Goal: Task Accomplishment & Management: Manage account settings

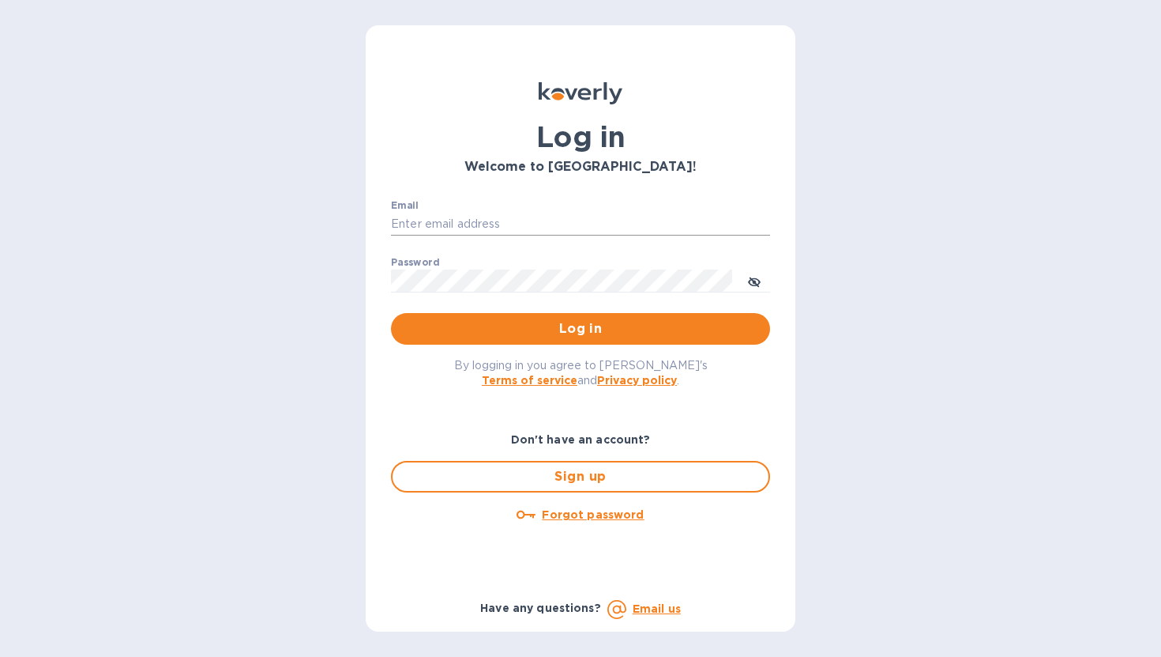
click at [466, 220] on input "Email" at bounding box center [580, 225] width 379 height 24
type input "ngazda@koverly.com"
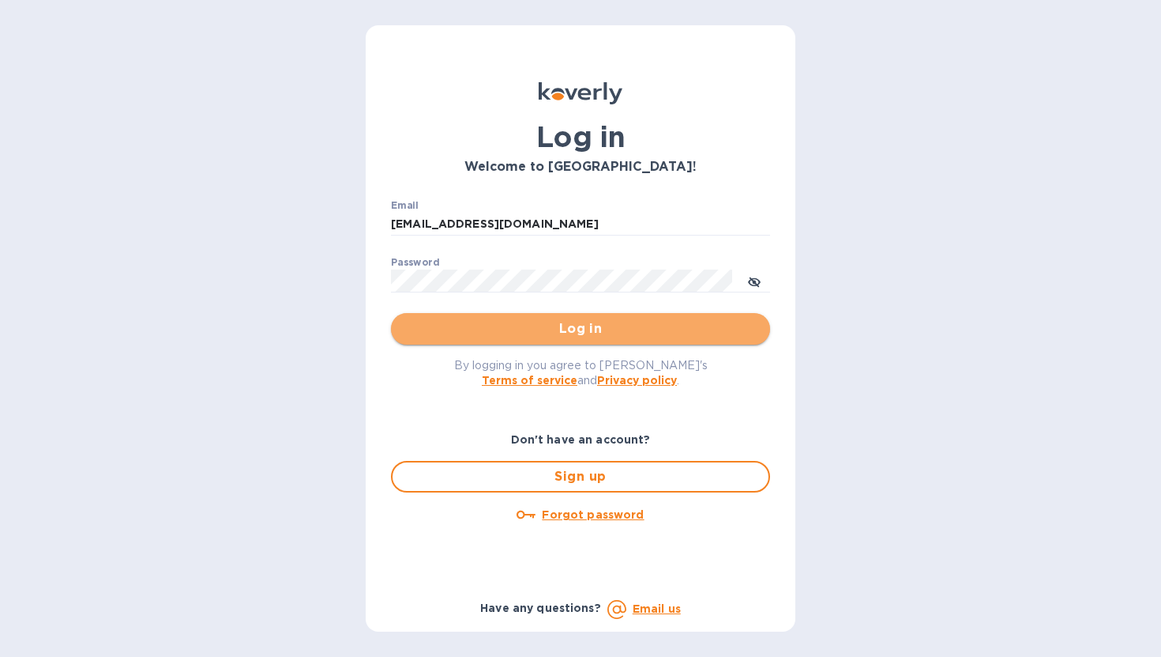
click at [518, 332] on span "Log in" at bounding box center [581, 328] width 354 height 19
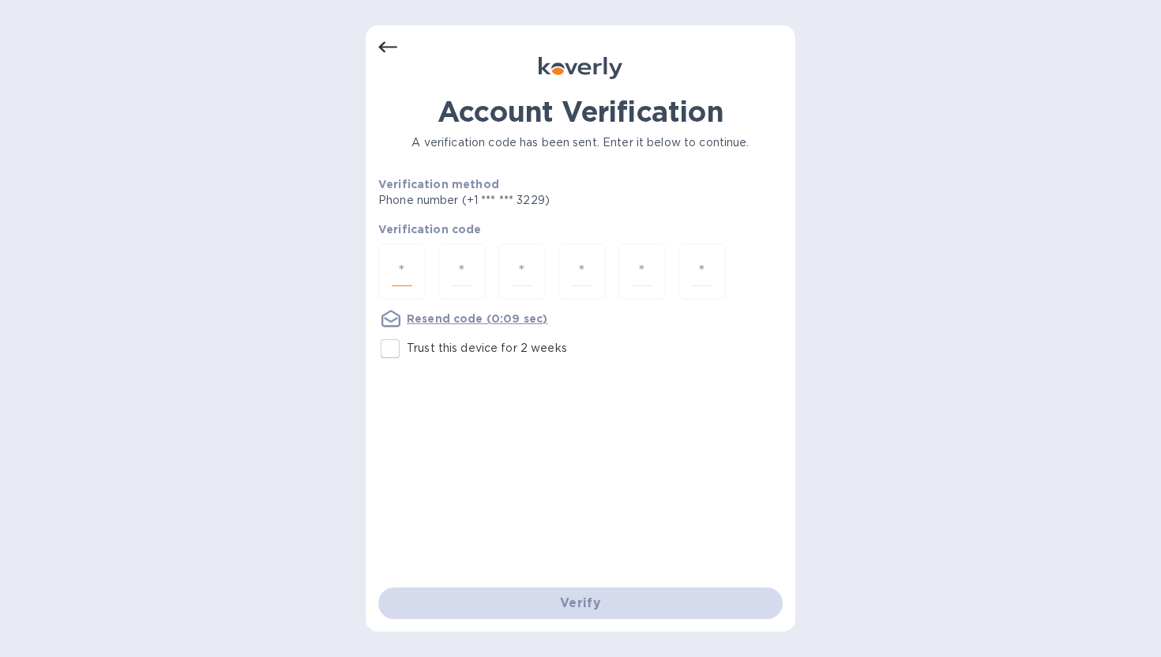
click at [392, 276] on input "number" at bounding box center [402, 271] width 21 height 29
type input "6"
type input "0"
type input "8"
type input "3"
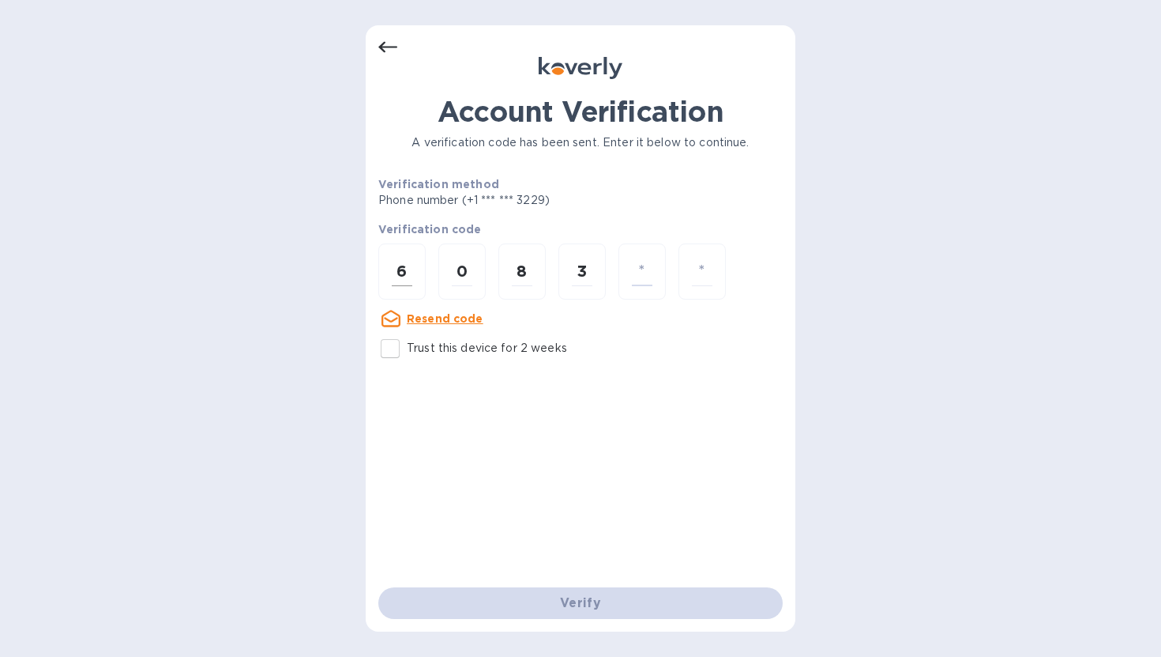
type input "9"
type input "1"
